Goal: Information Seeking & Learning: Learn about a topic

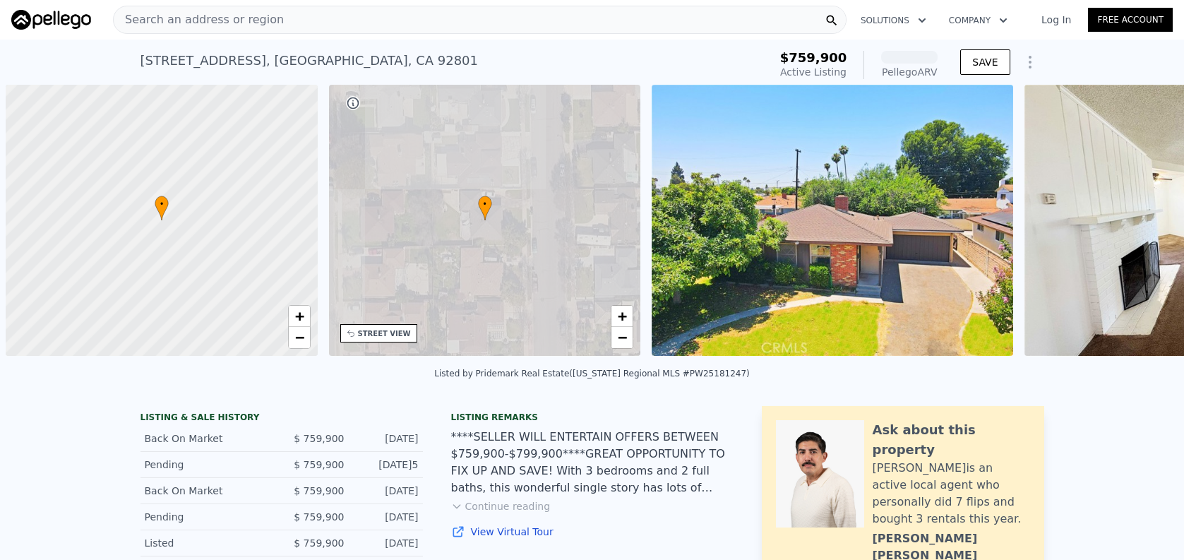
scroll to position [0, 6]
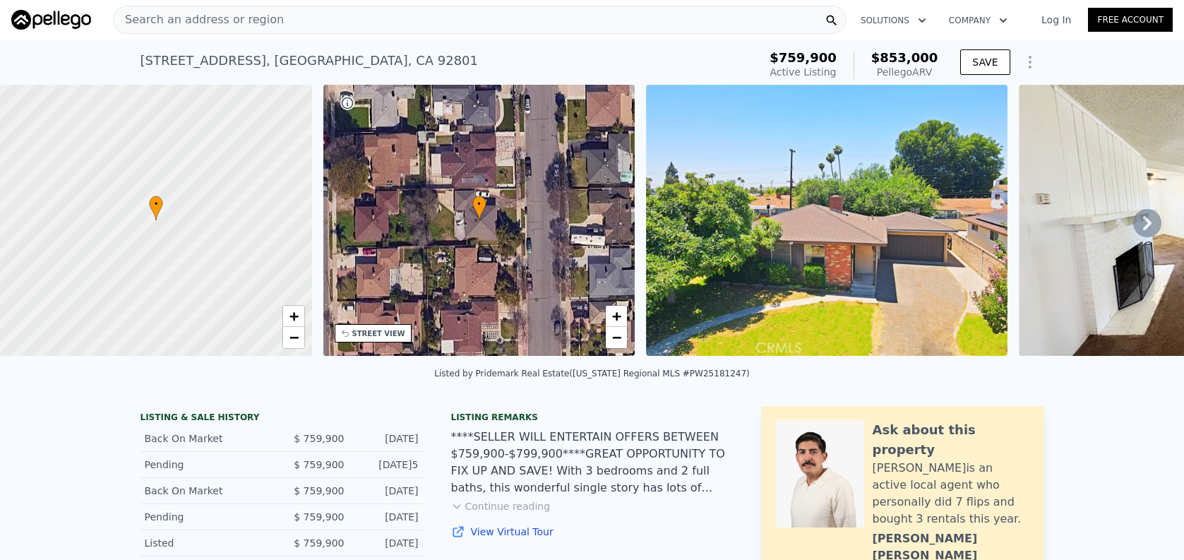
click at [288, 20] on div "Search an address or region" at bounding box center [480, 20] width 734 height 28
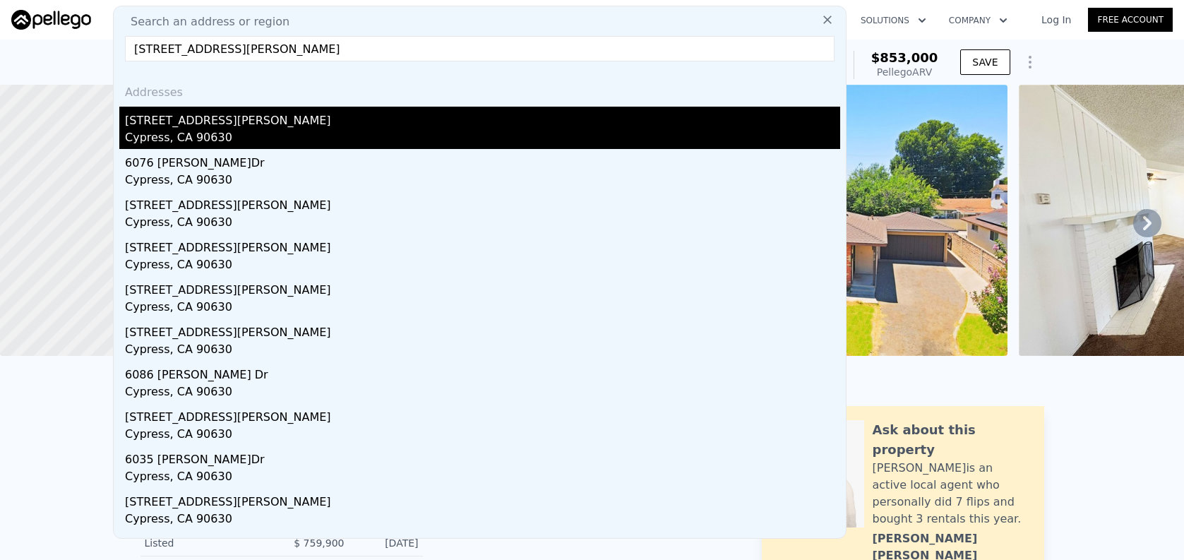
type input "[STREET_ADDRESS][PERSON_NAME]"
click at [335, 110] on div "[STREET_ADDRESS][PERSON_NAME]" at bounding box center [482, 118] width 715 height 23
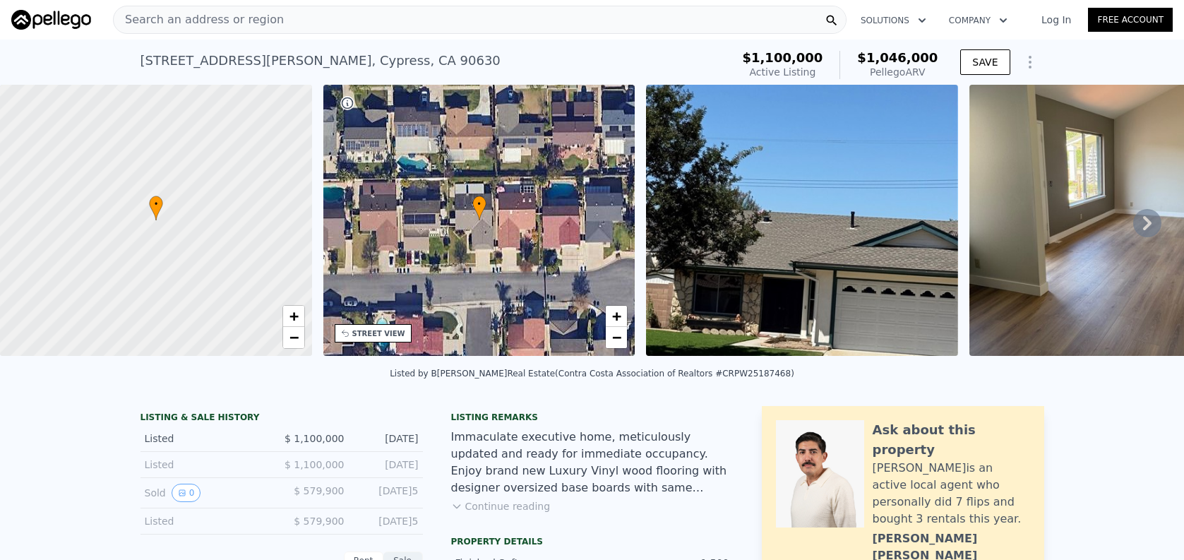
click at [302, 25] on div "Search an address or region" at bounding box center [480, 20] width 734 height 28
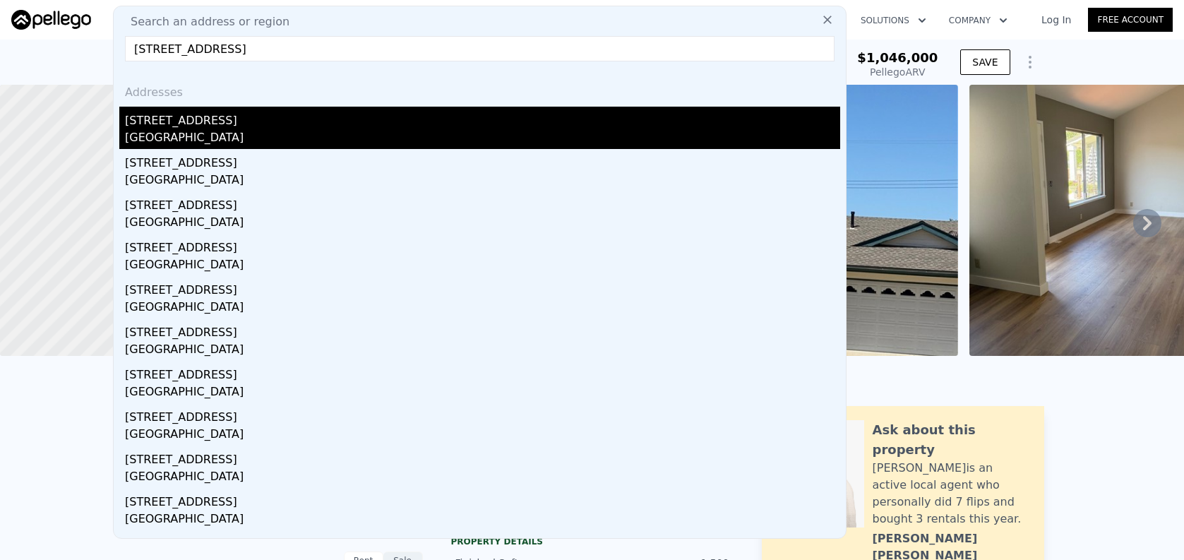
type input "[STREET_ADDRESS]"
click at [353, 141] on div "[GEOGRAPHIC_DATA]" at bounding box center [482, 139] width 715 height 20
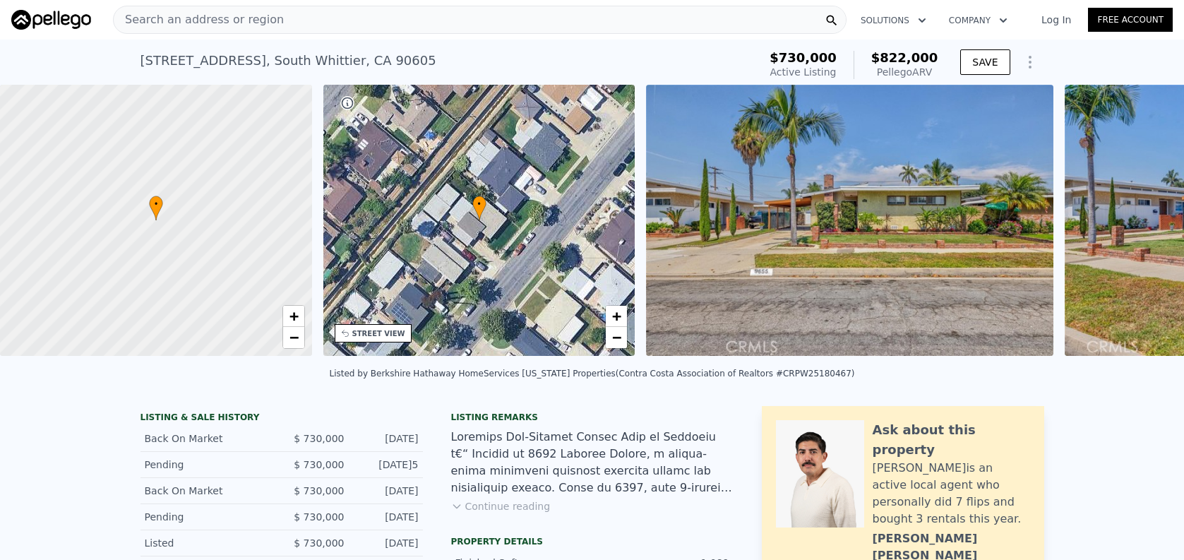
scroll to position [0, 6]
click at [338, 13] on div "Search an address or region" at bounding box center [480, 20] width 734 height 28
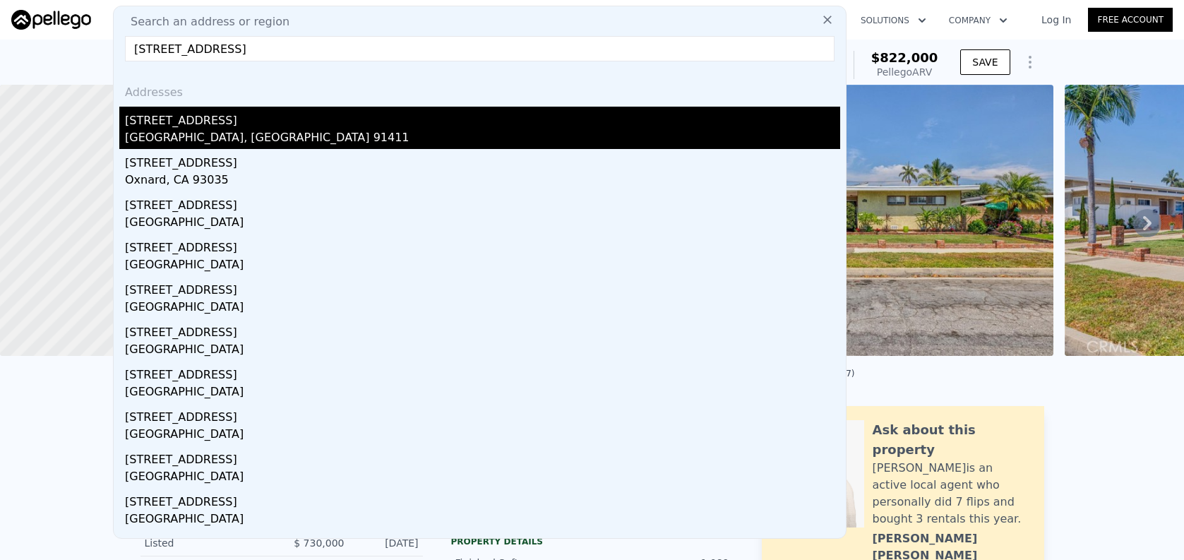
type input "[STREET_ADDRESS]"
click at [390, 140] on div "[GEOGRAPHIC_DATA], [GEOGRAPHIC_DATA] 91411" at bounding box center [482, 139] width 715 height 20
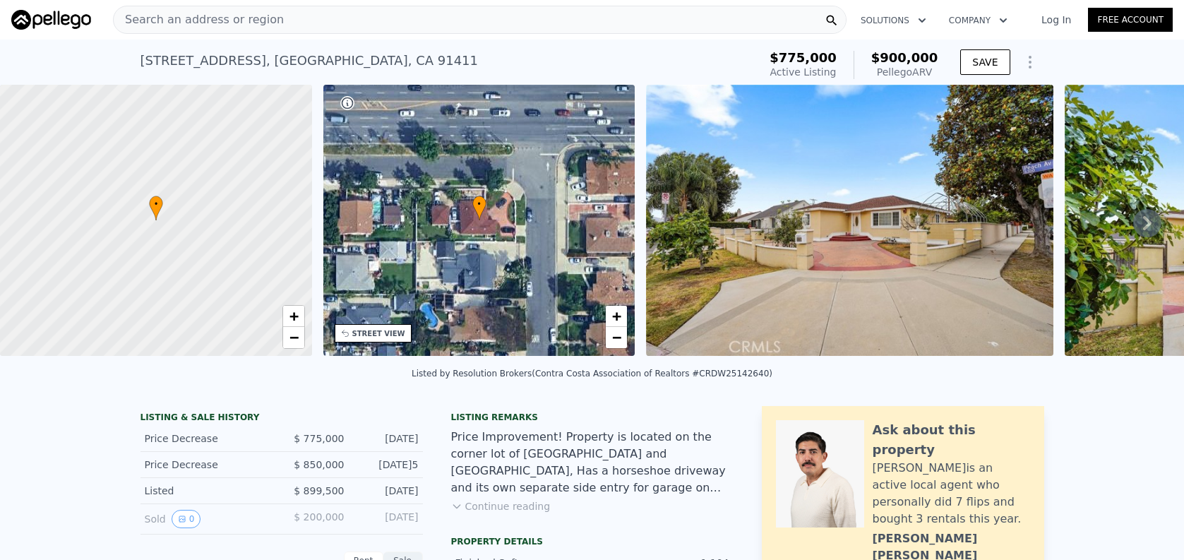
click at [280, 18] on div "Search an address or region" at bounding box center [480, 20] width 734 height 28
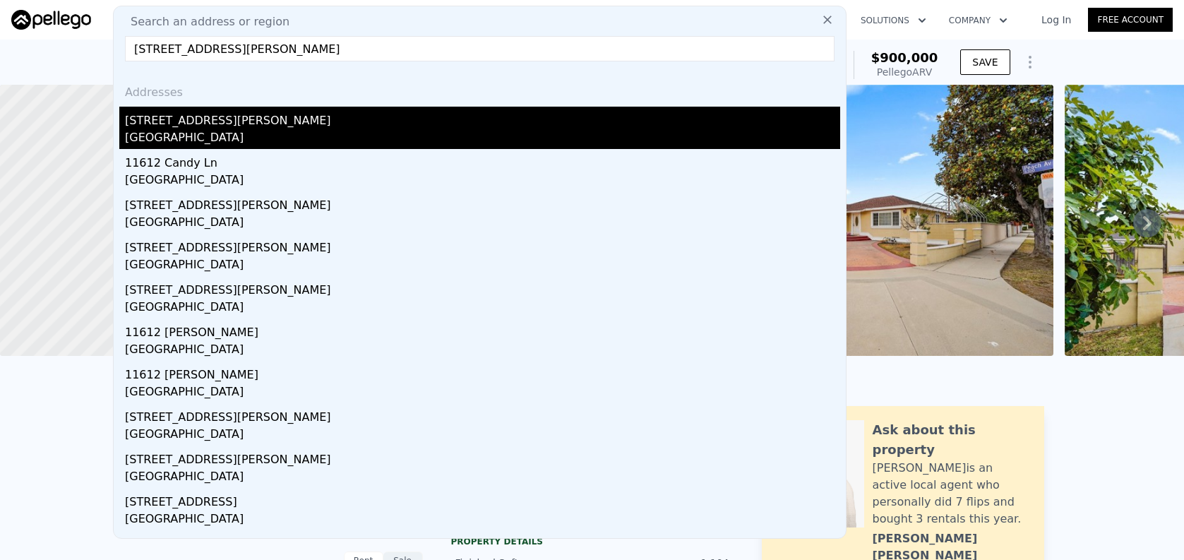
type input "[STREET_ADDRESS][PERSON_NAME]"
click at [307, 115] on div "[STREET_ADDRESS][PERSON_NAME]" at bounding box center [482, 118] width 715 height 23
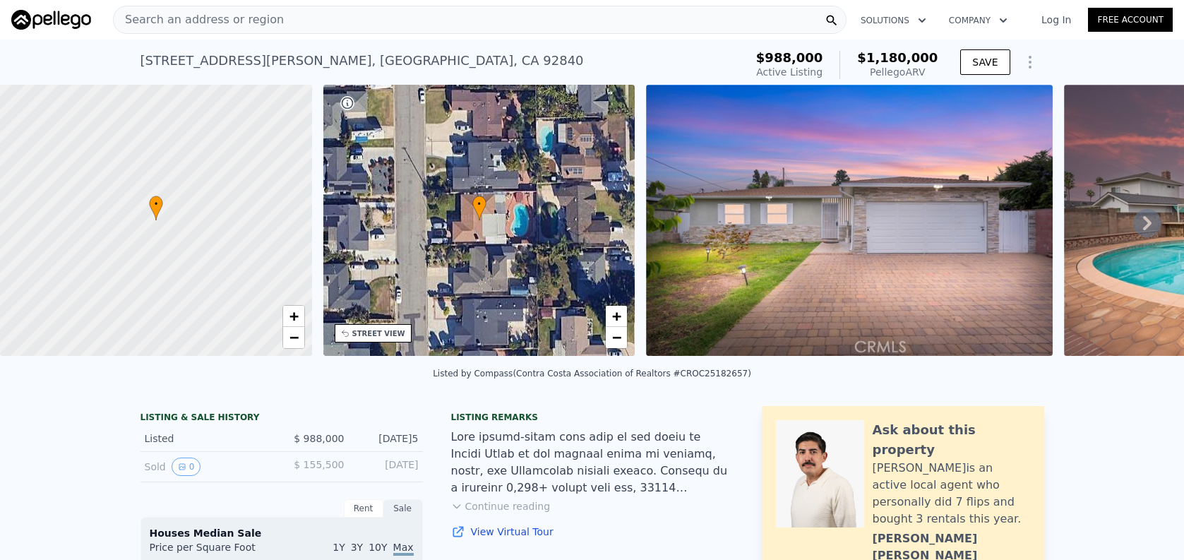
scroll to position [0, 6]
click at [343, 32] on div "Search an address or region" at bounding box center [480, 20] width 734 height 28
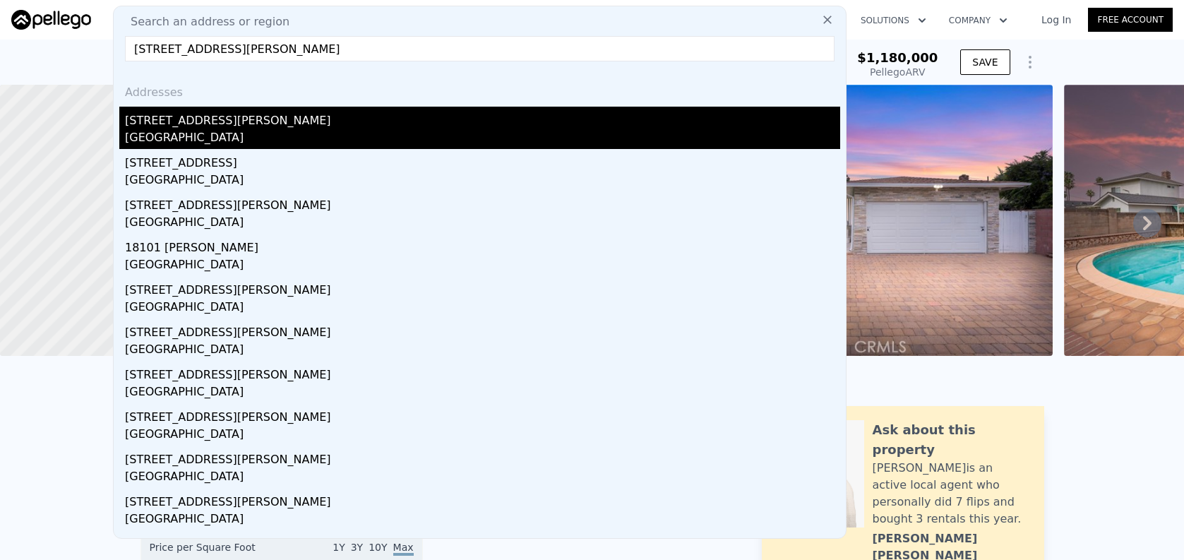
type input "[STREET_ADDRESS][PERSON_NAME]"
click at [458, 141] on div "[GEOGRAPHIC_DATA]" at bounding box center [482, 139] width 715 height 20
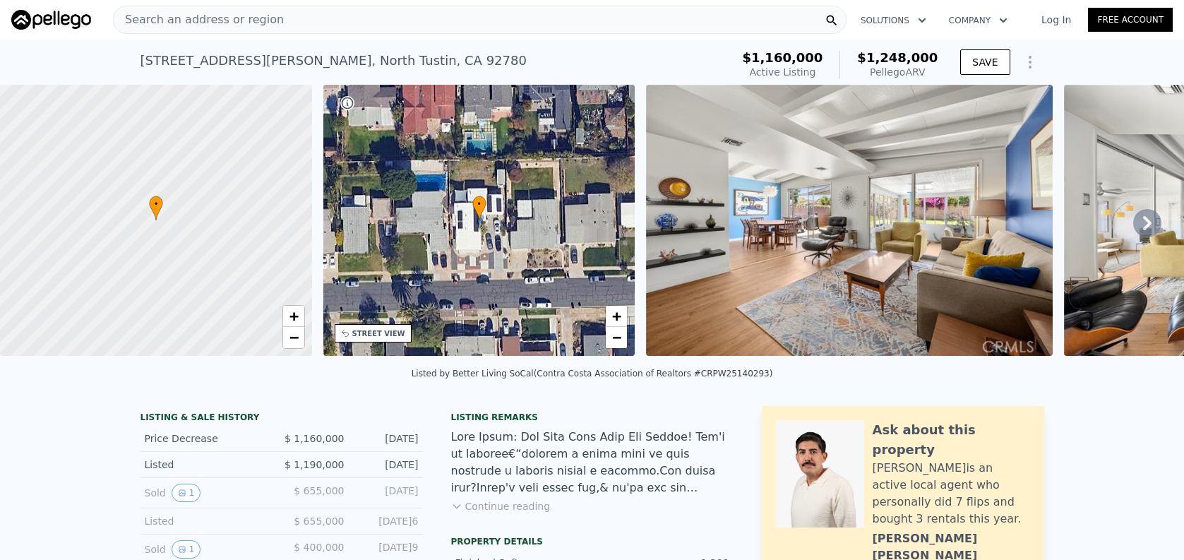
click at [364, 28] on div "Search an address or region" at bounding box center [480, 20] width 734 height 28
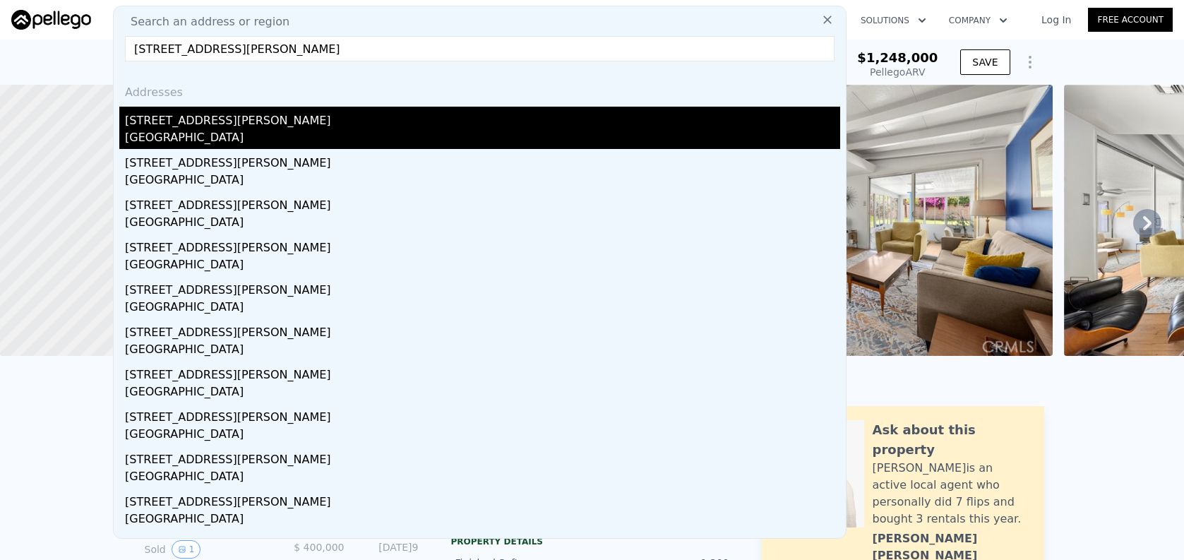
type input "[STREET_ADDRESS][PERSON_NAME]"
click at [400, 131] on div "[GEOGRAPHIC_DATA]" at bounding box center [482, 139] width 715 height 20
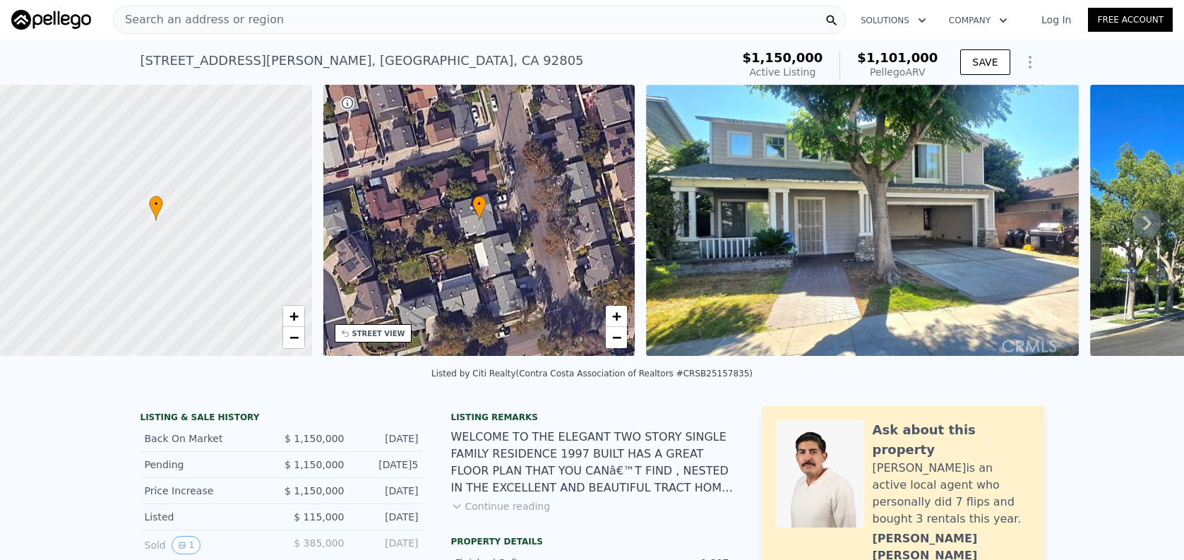
click at [209, 31] on div "Search an address or region" at bounding box center [199, 19] width 170 height 27
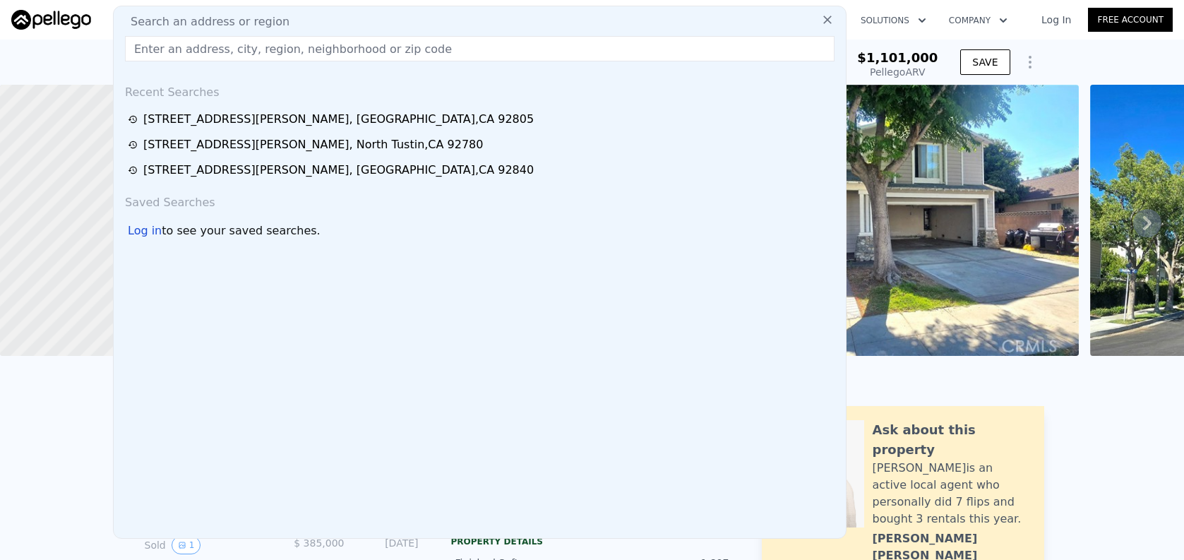
click at [210, 23] on span "Search an address or region" at bounding box center [204, 21] width 170 height 17
paste input "[STREET_ADDRESS]"
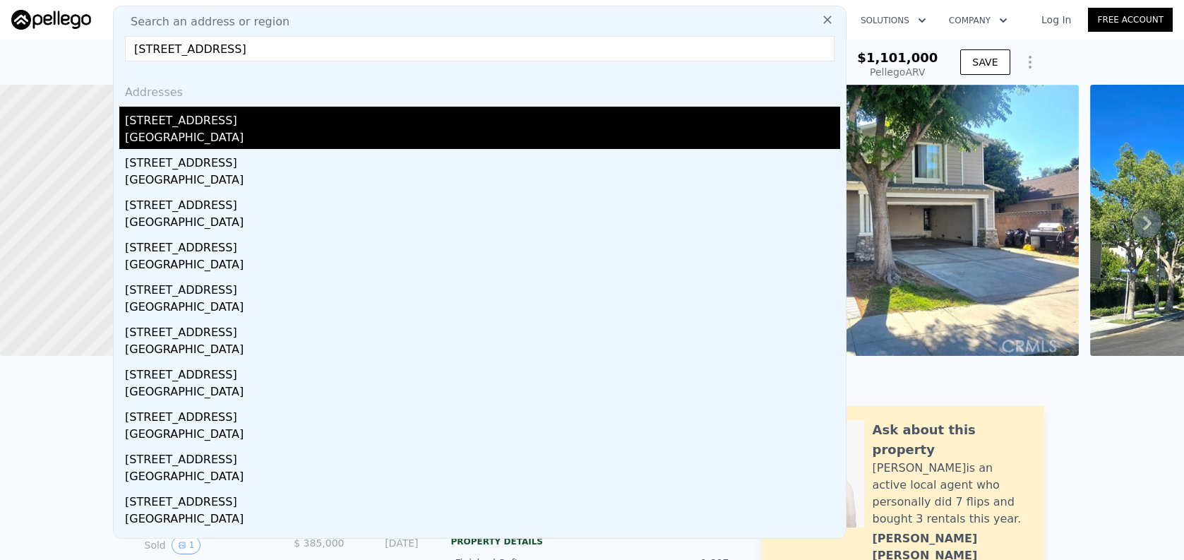
type input "[STREET_ADDRESS]"
click at [244, 134] on div "[GEOGRAPHIC_DATA]" at bounding box center [482, 139] width 715 height 20
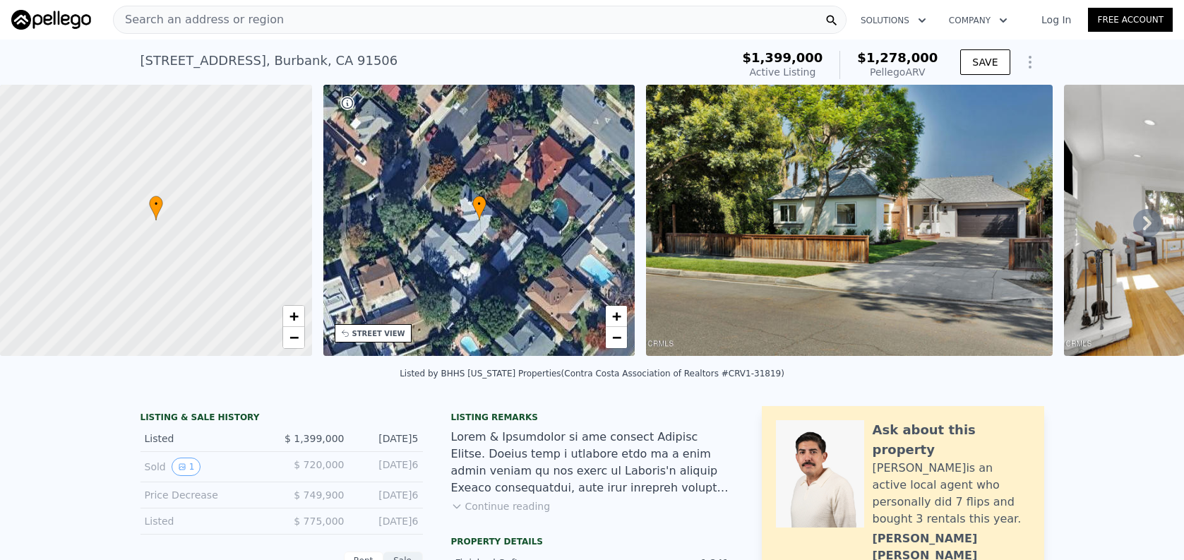
click at [157, 16] on span "Search an address or region" at bounding box center [199, 19] width 170 height 17
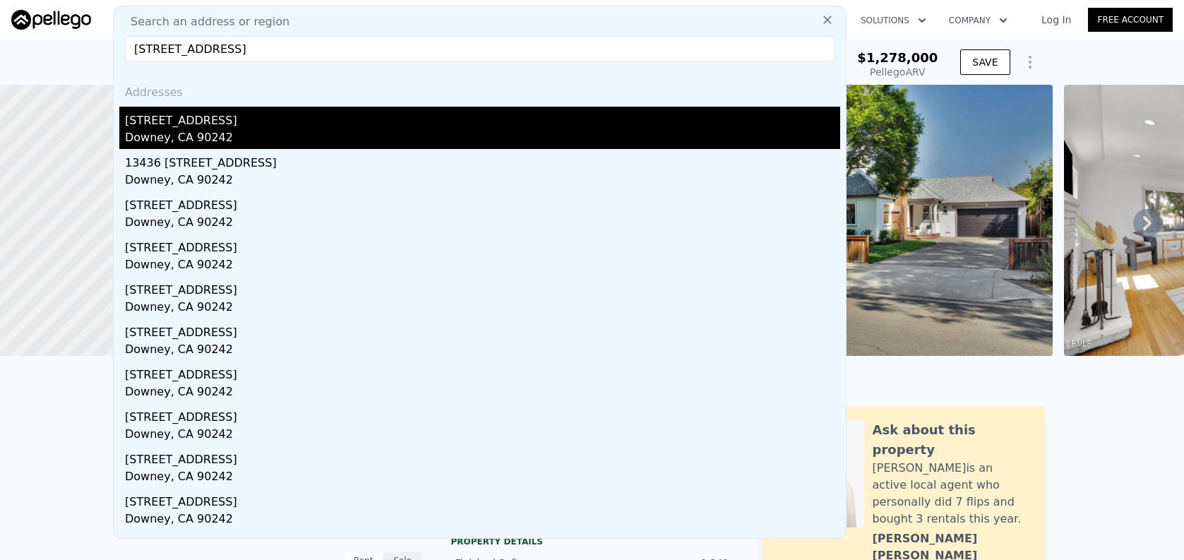
type input "[STREET_ADDRESS]"
click at [218, 134] on div "Downey, CA 90242" at bounding box center [482, 139] width 715 height 20
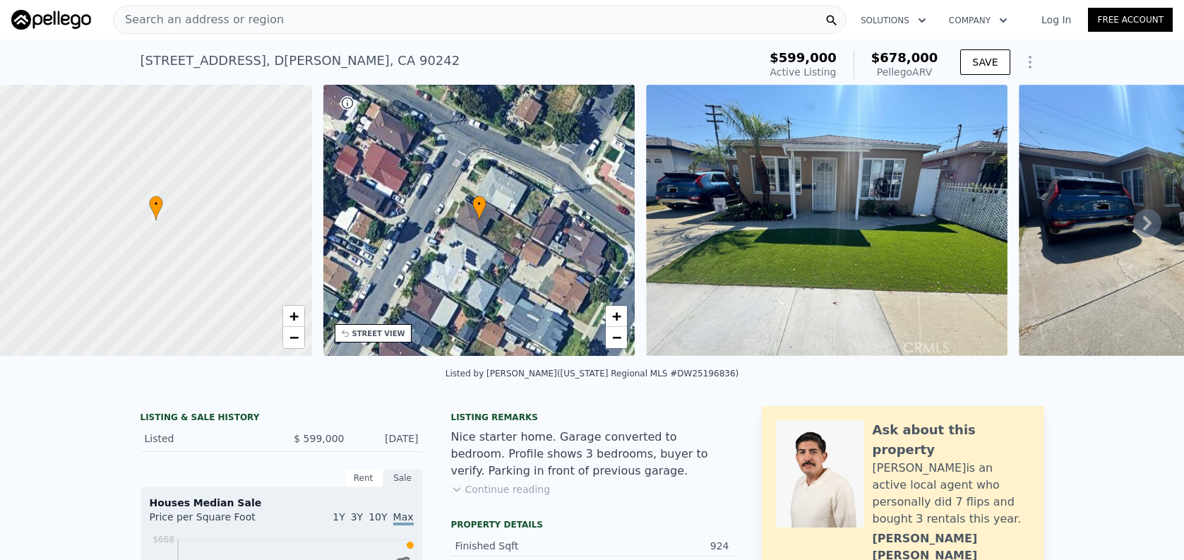
click at [260, 20] on span "Search an address or region" at bounding box center [199, 19] width 170 height 17
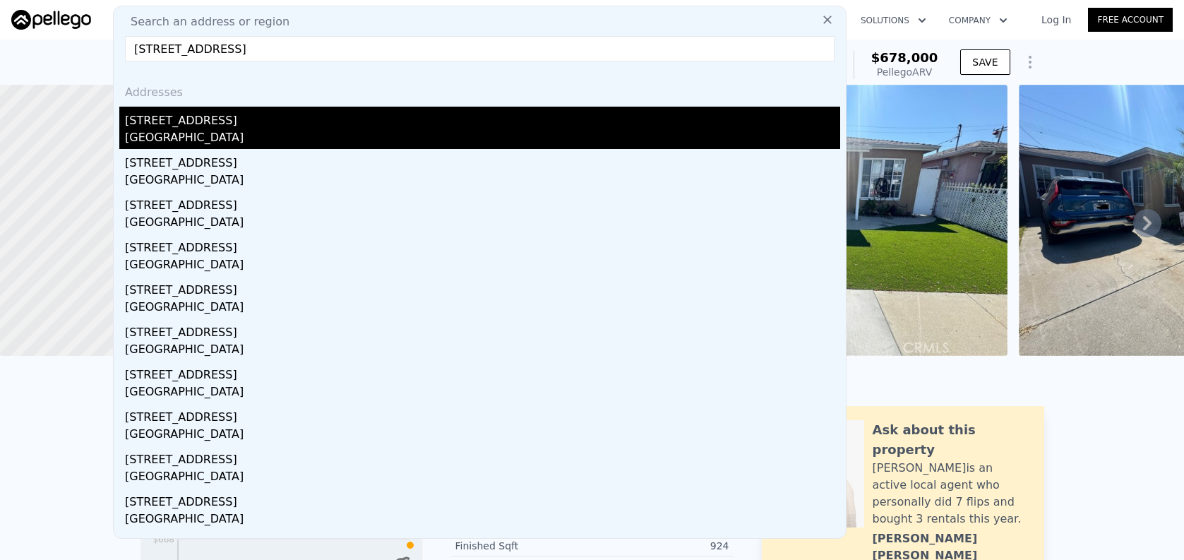
type input "[STREET_ADDRESS]"
click at [314, 127] on div "[STREET_ADDRESS]" at bounding box center [482, 118] width 715 height 23
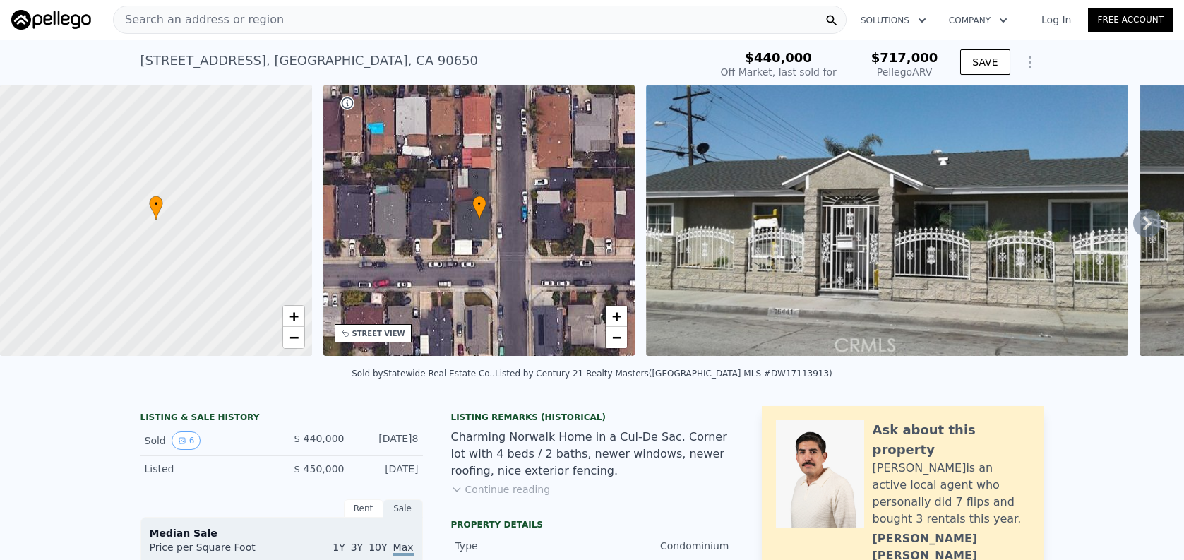
click at [294, 17] on div "Search an address or region" at bounding box center [480, 20] width 734 height 28
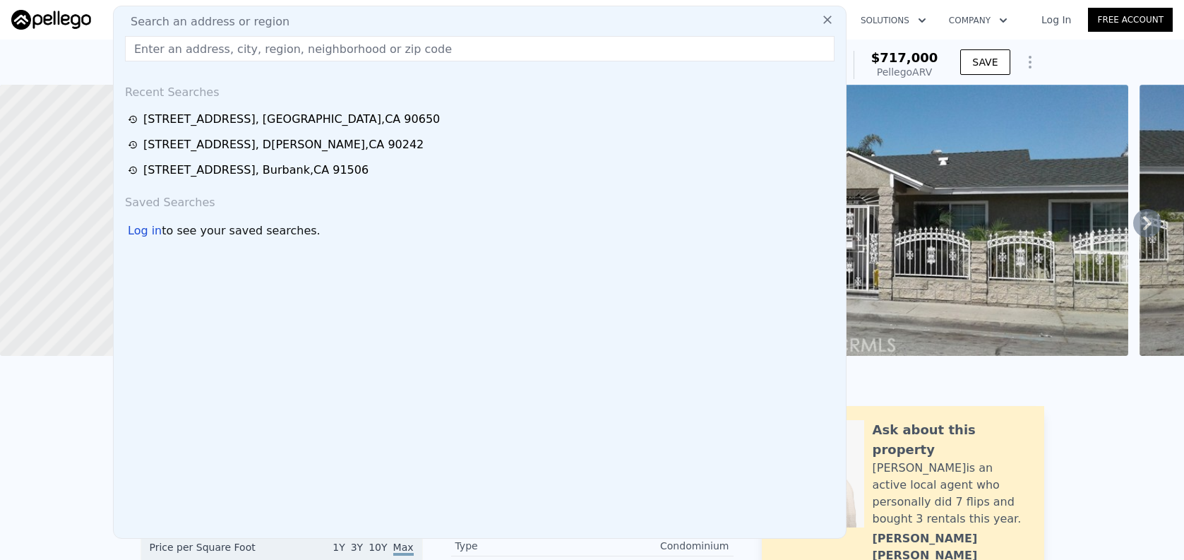
type input "$ 725,000"
type input "$ 213,407"
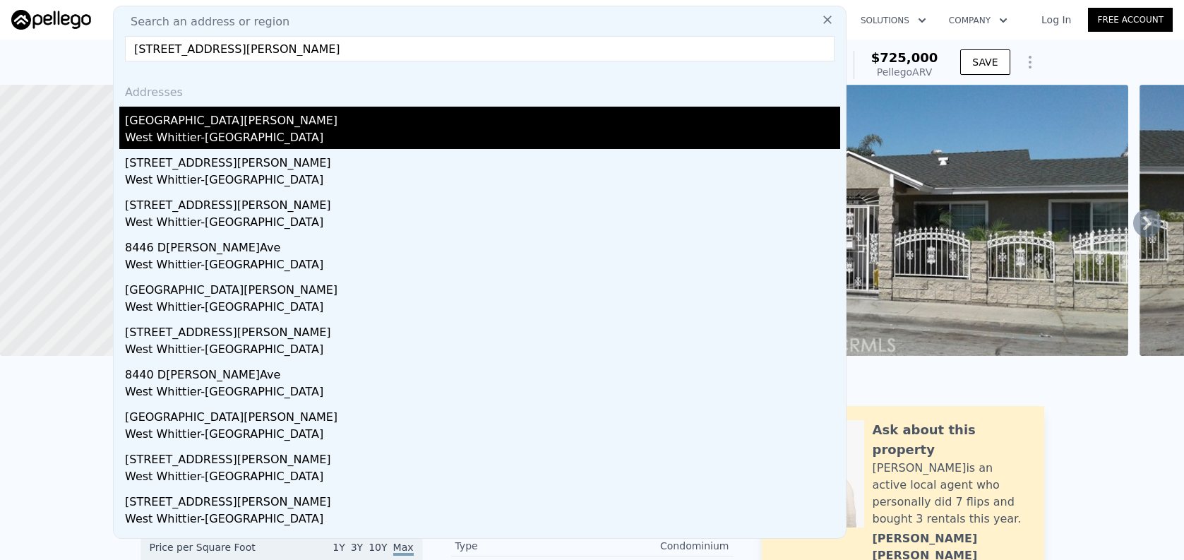
type input "[STREET_ADDRESS][PERSON_NAME]"
click at [308, 128] on div "[GEOGRAPHIC_DATA][PERSON_NAME]" at bounding box center [482, 118] width 715 height 23
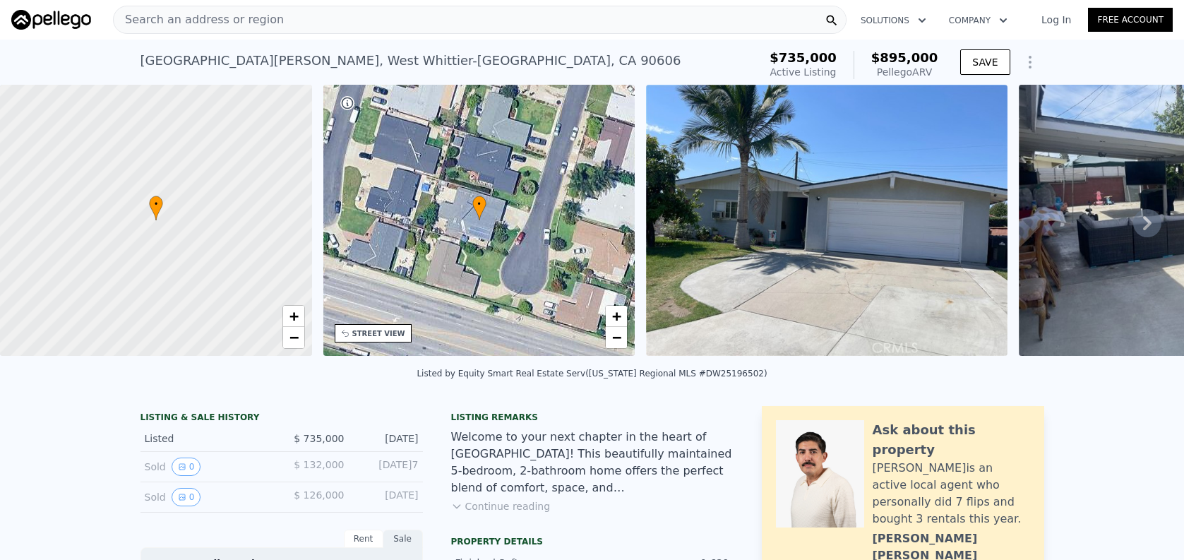
click at [250, 20] on span "Search an address or region" at bounding box center [199, 19] width 170 height 17
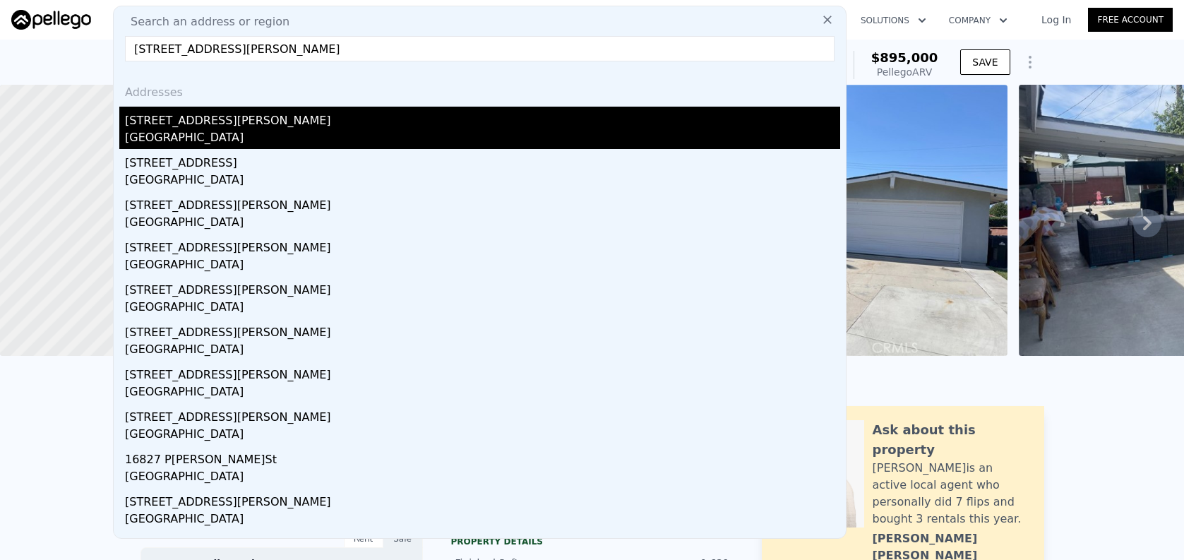
type input "[STREET_ADDRESS][PERSON_NAME]"
click at [199, 125] on div "[STREET_ADDRESS][PERSON_NAME]" at bounding box center [482, 118] width 715 height 23
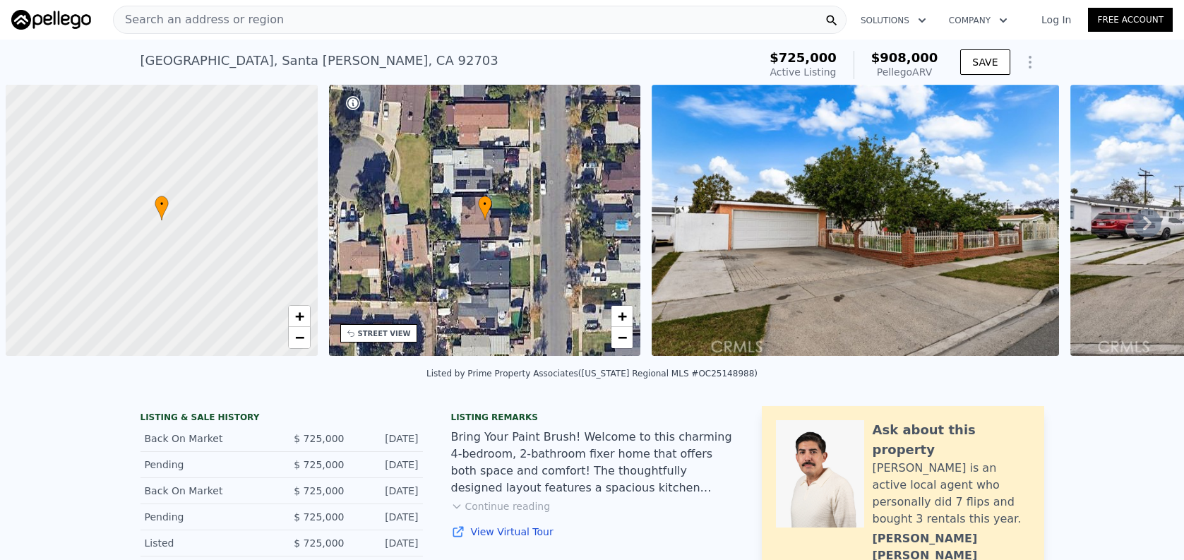
scroll to position [0, 6]
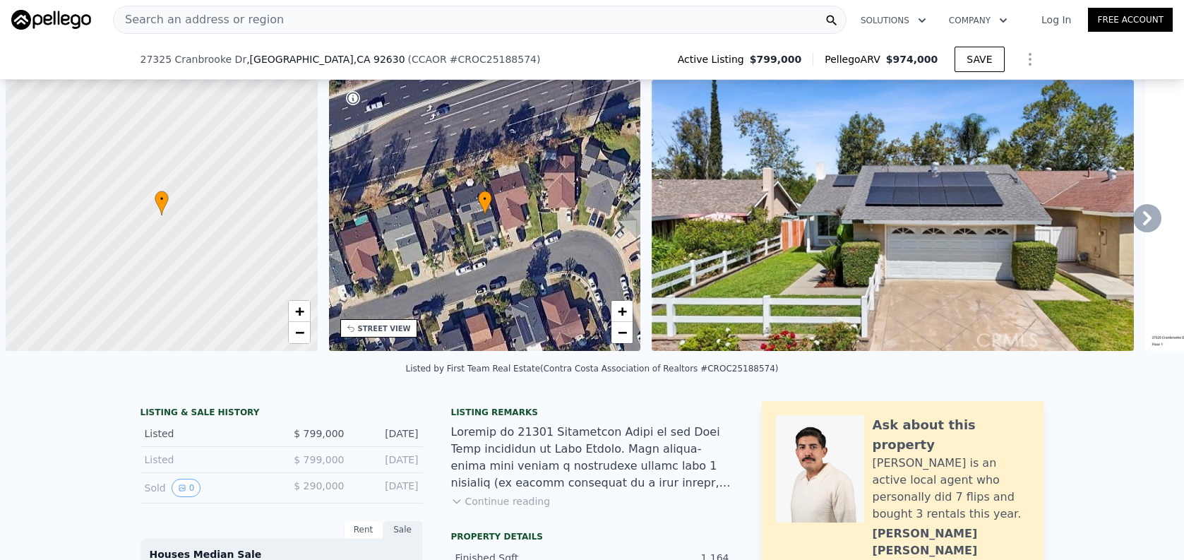
scroll to position [0, 6]
